Goal: Information Seeking & Learning: Learn about a topic

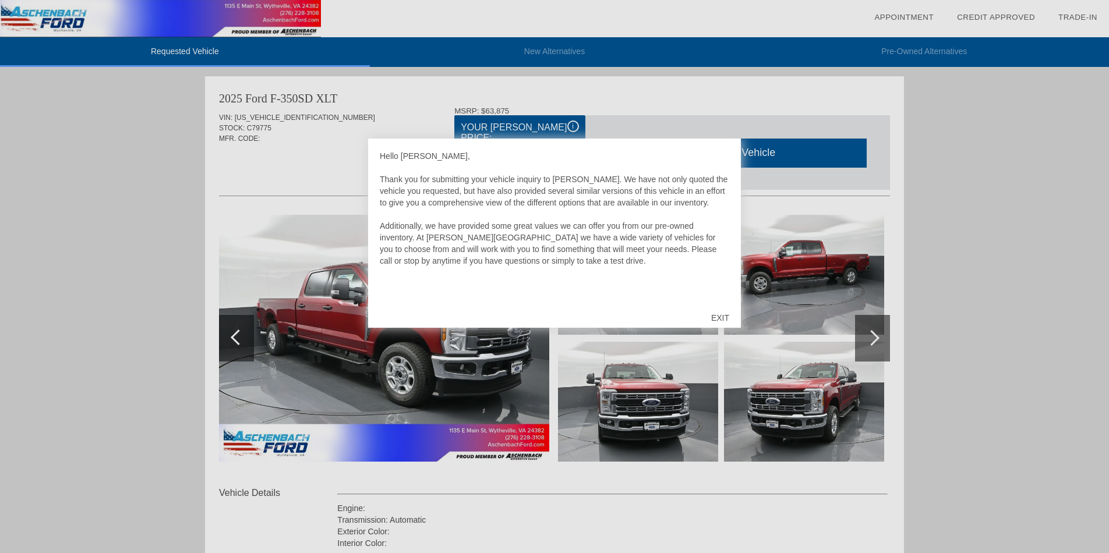
click at [720, 315] on div "EXIT" at bounding box center [720, 318] width 41 height 35
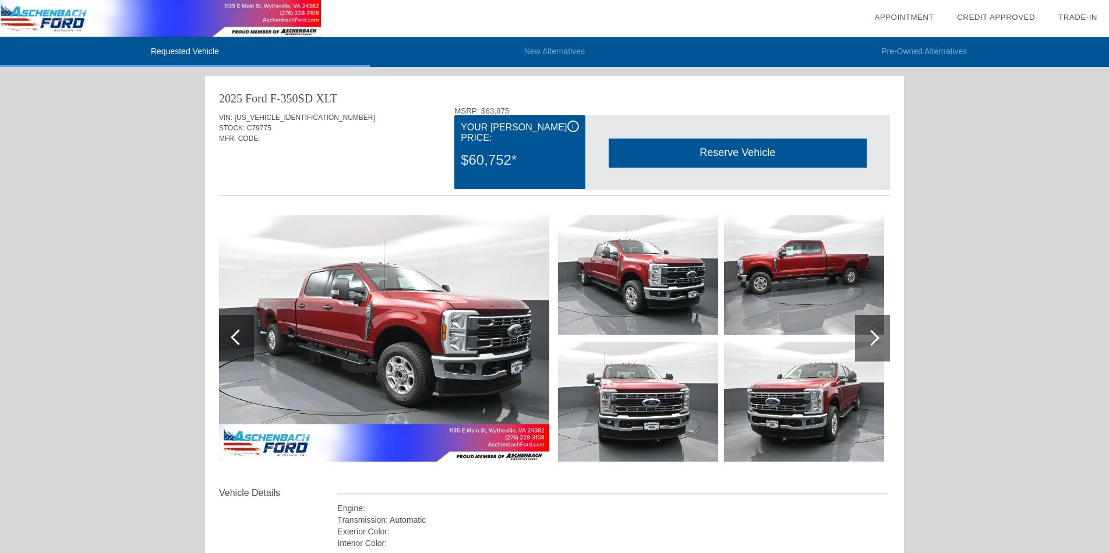
click at [569, 122] on div "i" at bounding box center [573, 127] width 12 height 12
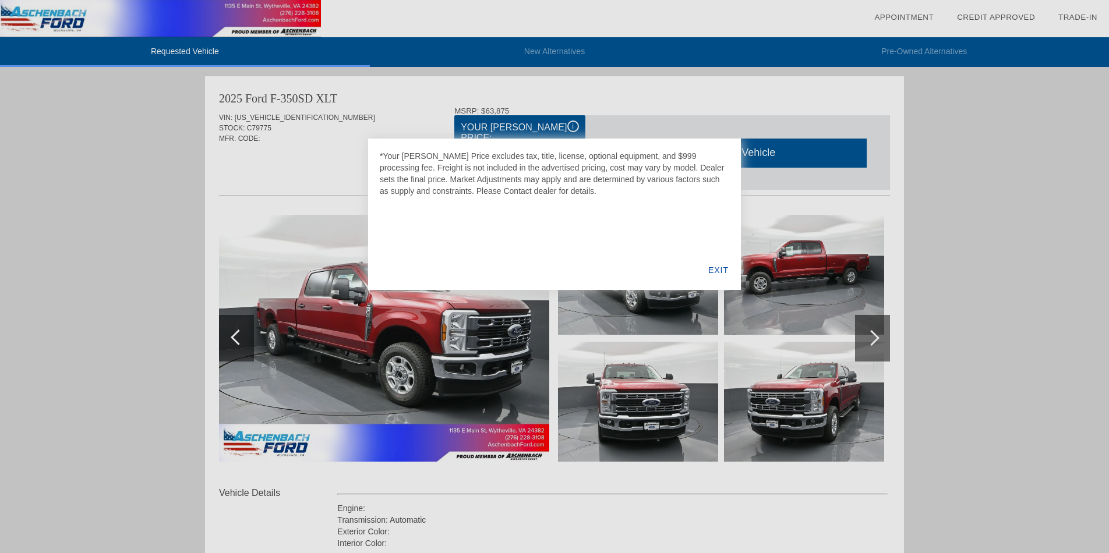
click at [723, 269] on div "EXIT" at bounding box center [718, 271] width 45 height 40
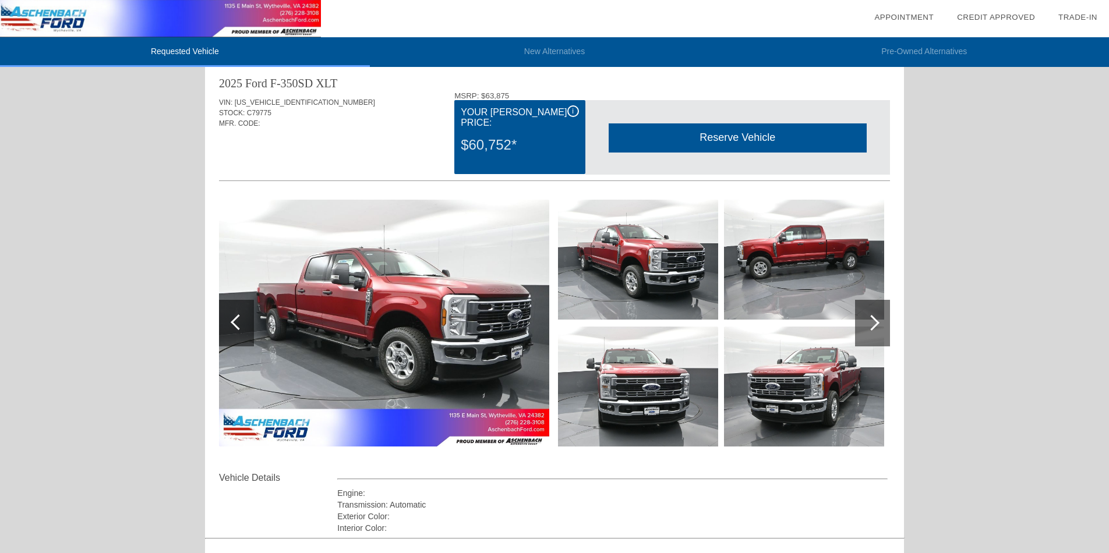
scroll to position [18, 0]
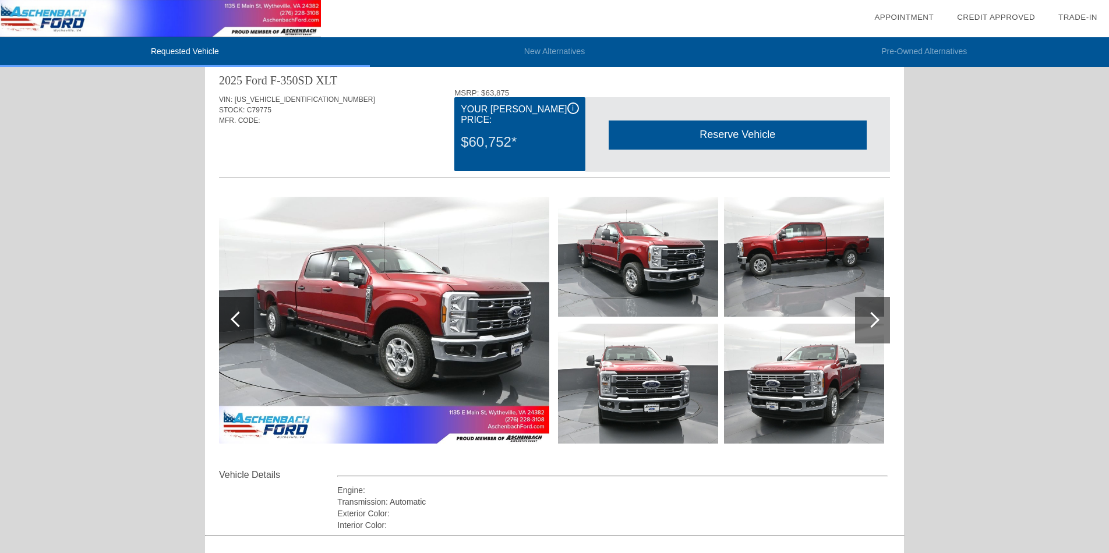
click at [845, 258] on img at bounding box center [804, 257] width 160 height 120
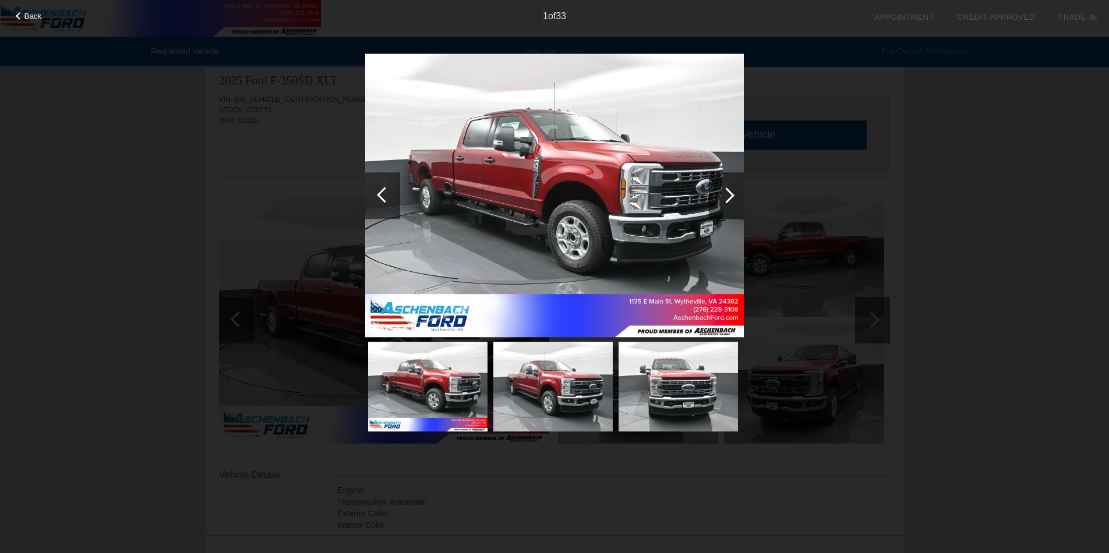
click at [725, 195] on div at bounding box center [727, 196] width 16 height 16
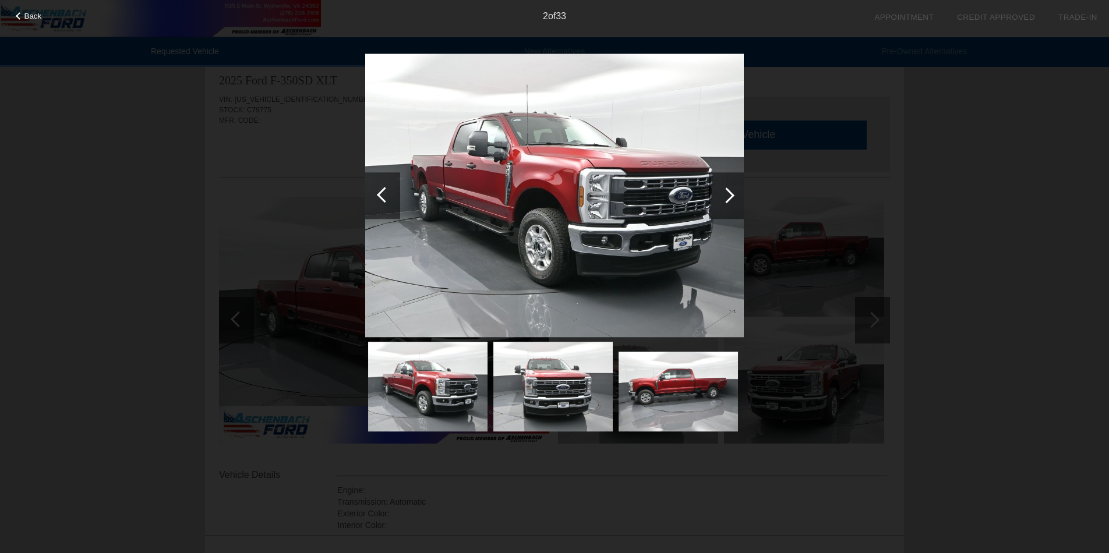
click at [725, 195] on div at bounding box center [727, 196] width 16 height 16
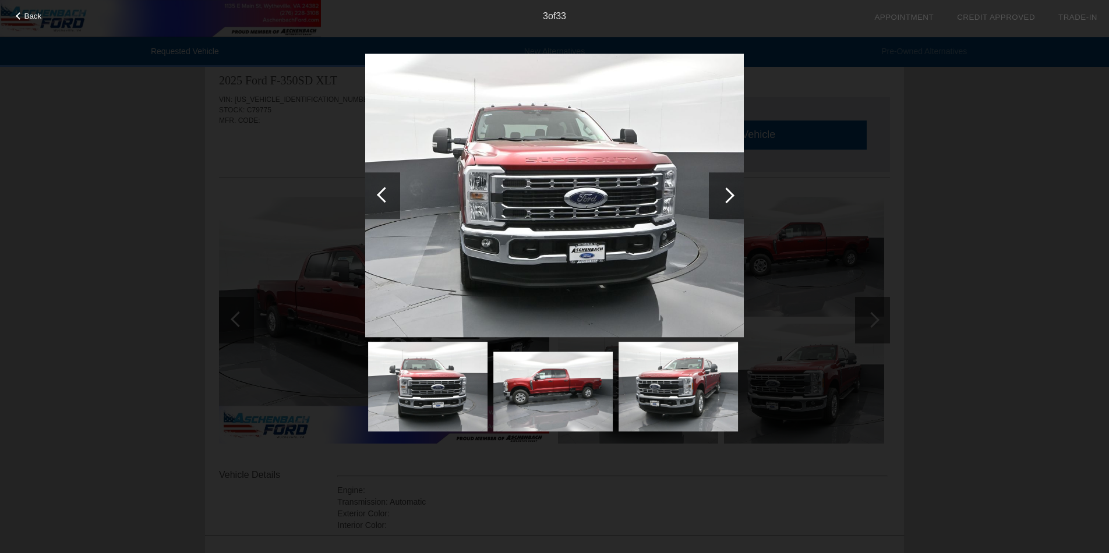
click at [725, 195] on div at bounding box center [727, 196] width 16 height 16
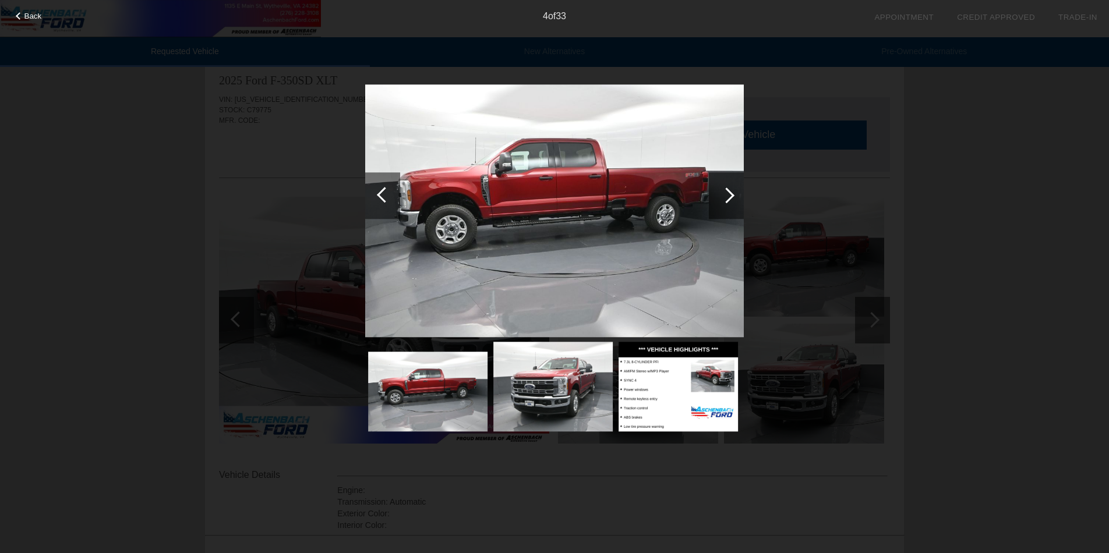
click at [725, 195] on div at bounding box center [727, 196] width 16 height 16
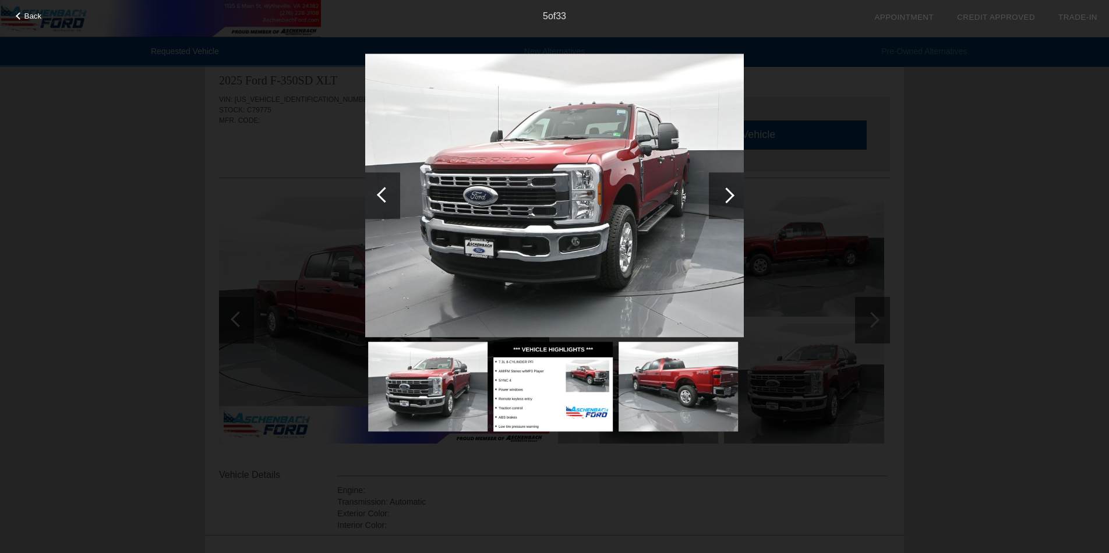
click at [725, 195] on div at bounding box center [727, 196] width 16 height 16
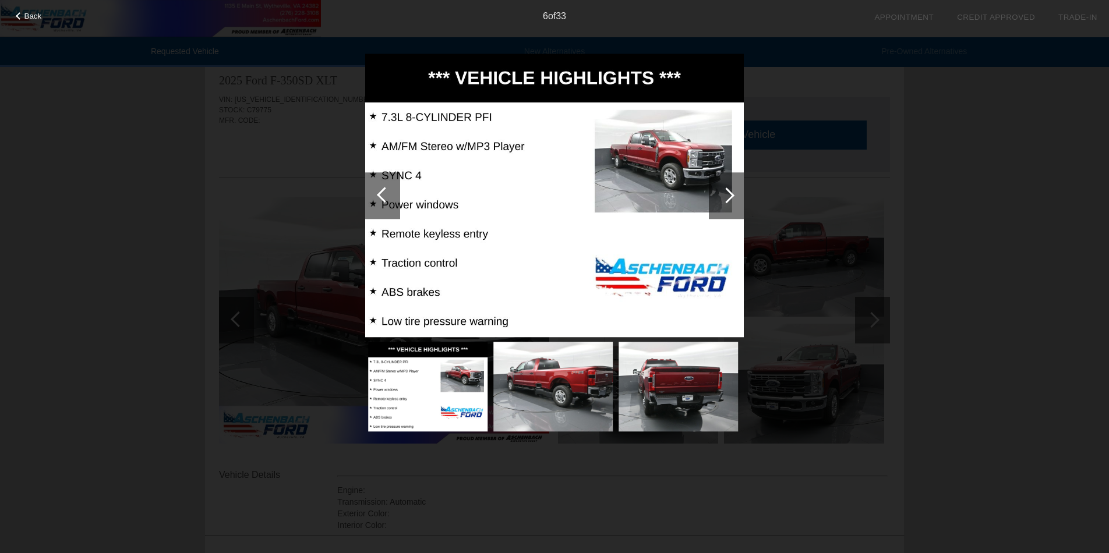
click at [725, 195] on div at bounding box center [727, 196] width 16 height 16
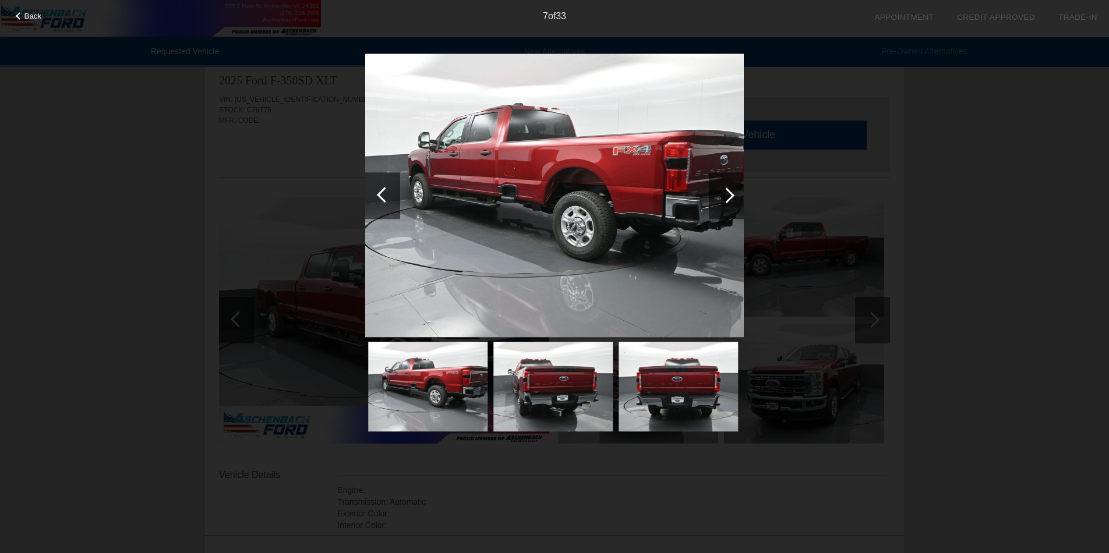
click at [725, 195] on div at bounding box center [727, 196] width 16 height 16
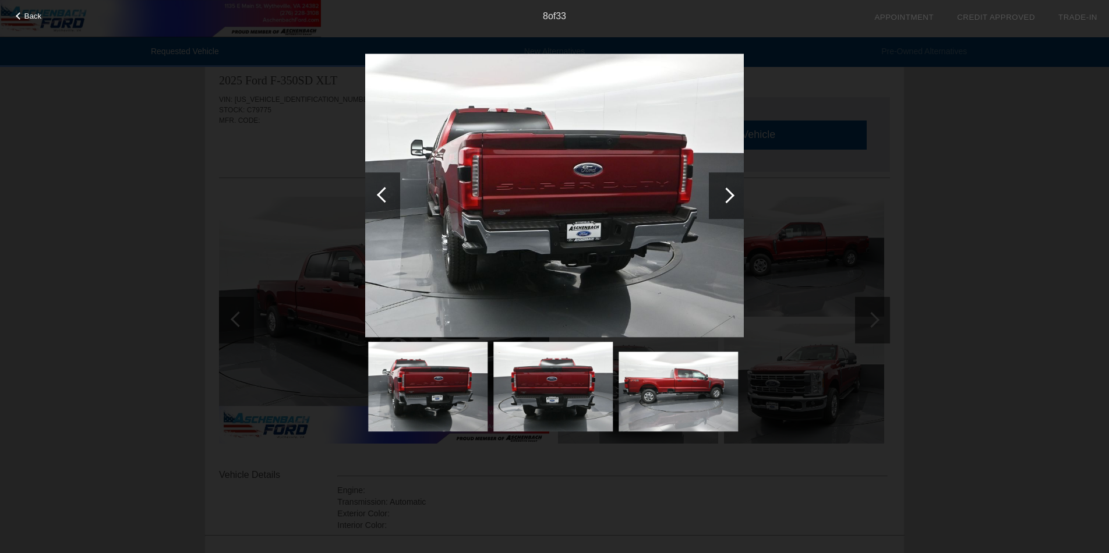
click at [725, 195] on div at bounding box center [727, 196] width 16 height 16
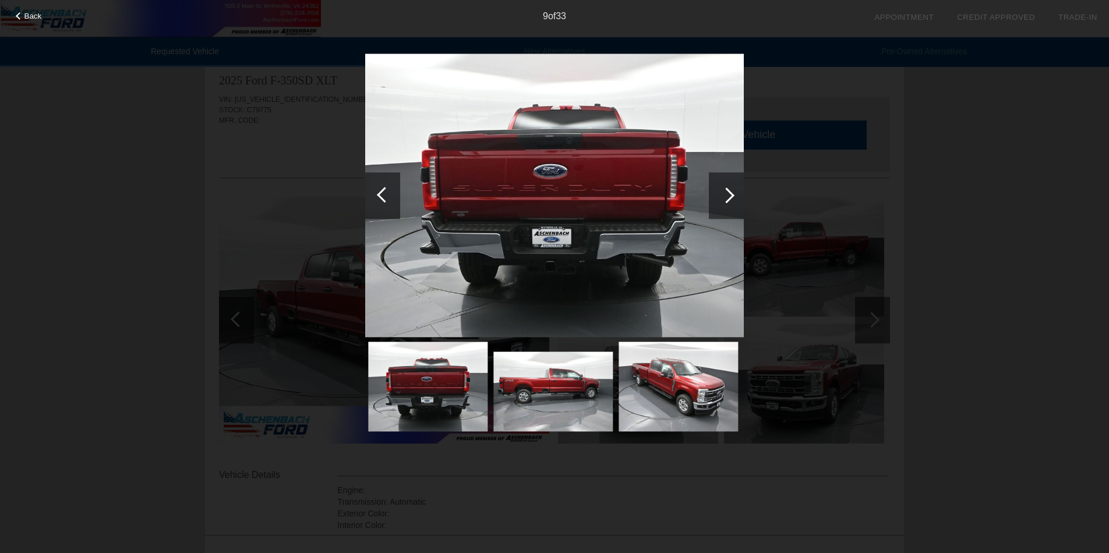
click at [725, 195] on div at bounding box center [727, 196] width 16 height 16
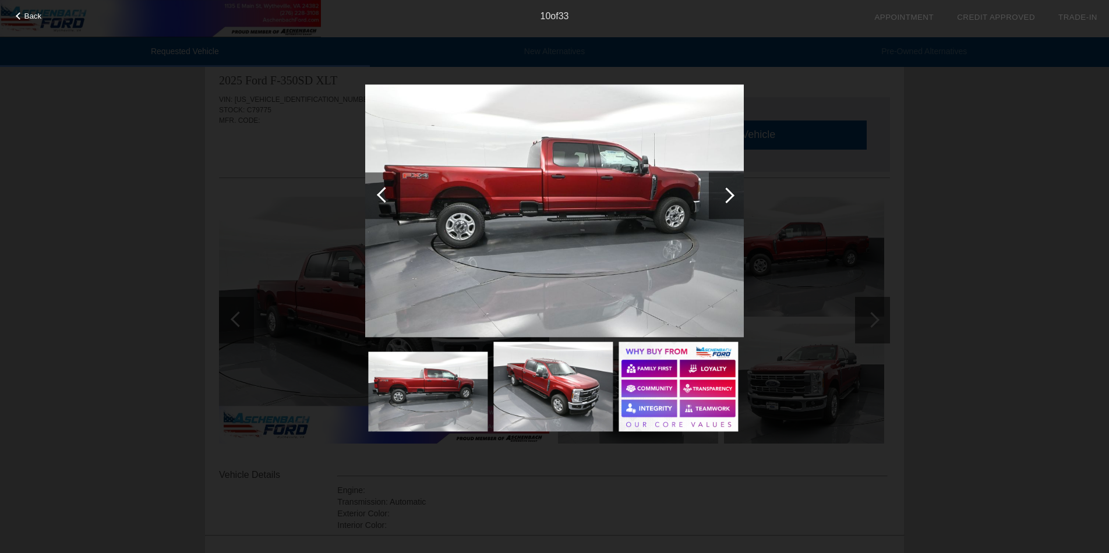
click at [713, 197] on div at bounding box center [726, 195] width 35 height 47
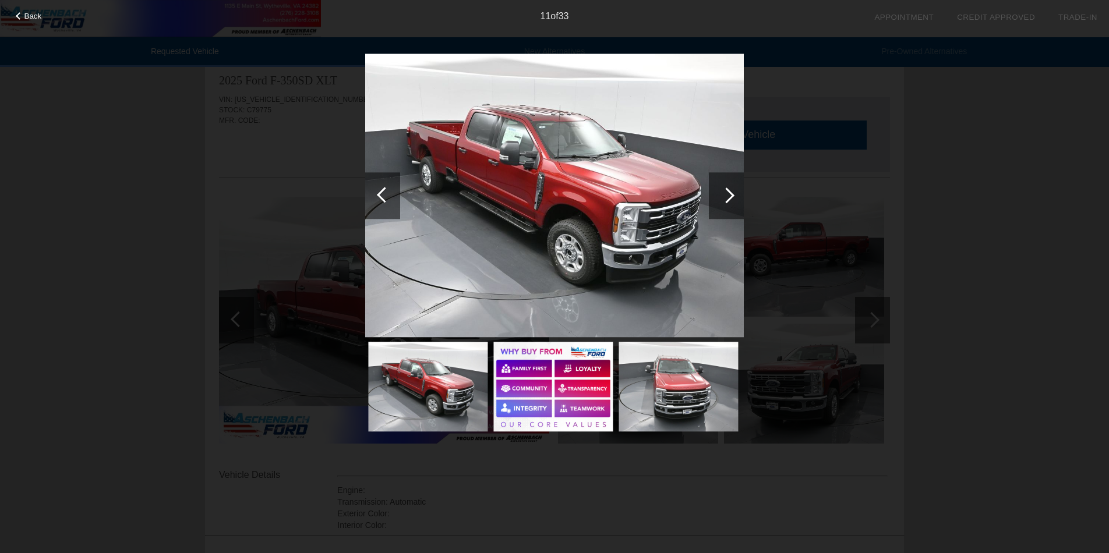
click at [712, 198] on div at bounding box center [726, 195] width 35 height 47
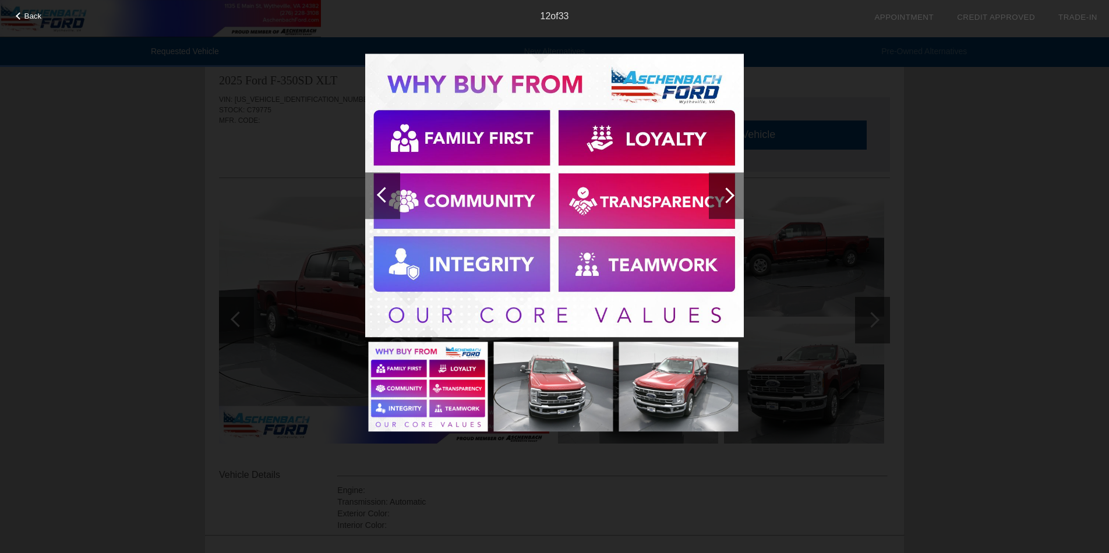
click at [712, 198] on div at bounding box center [726, 195] width 35 height 47
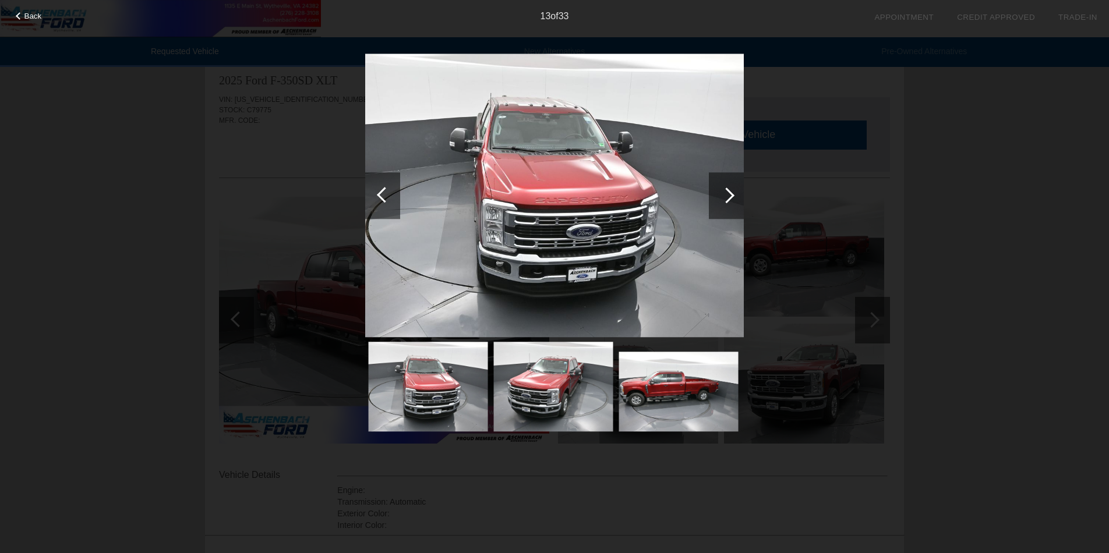
click at [711, 198] on div at bounding box center [726, 195] width 35 height 47
